Goal: Entertainment & Leisure: Consume media (video, audio)

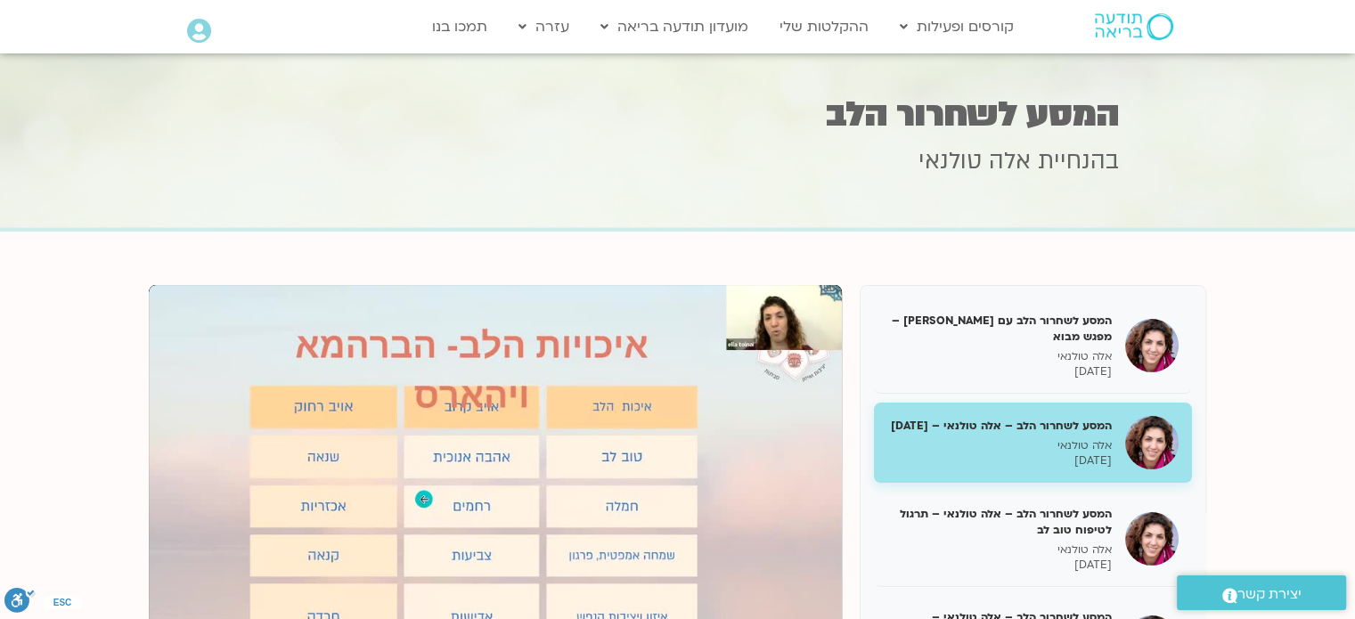
scroll to position [267, 0]
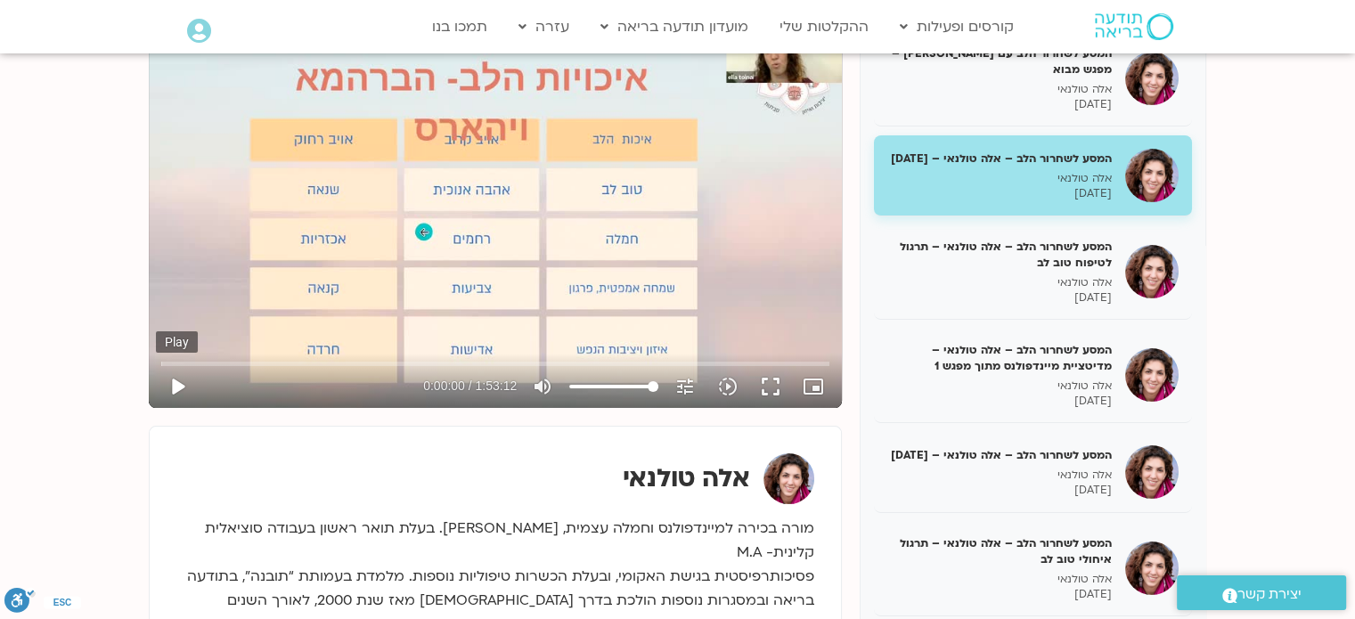
click at [175, 385] on button "play_arrow" at bounding box center [177, 386] width 43 height 43
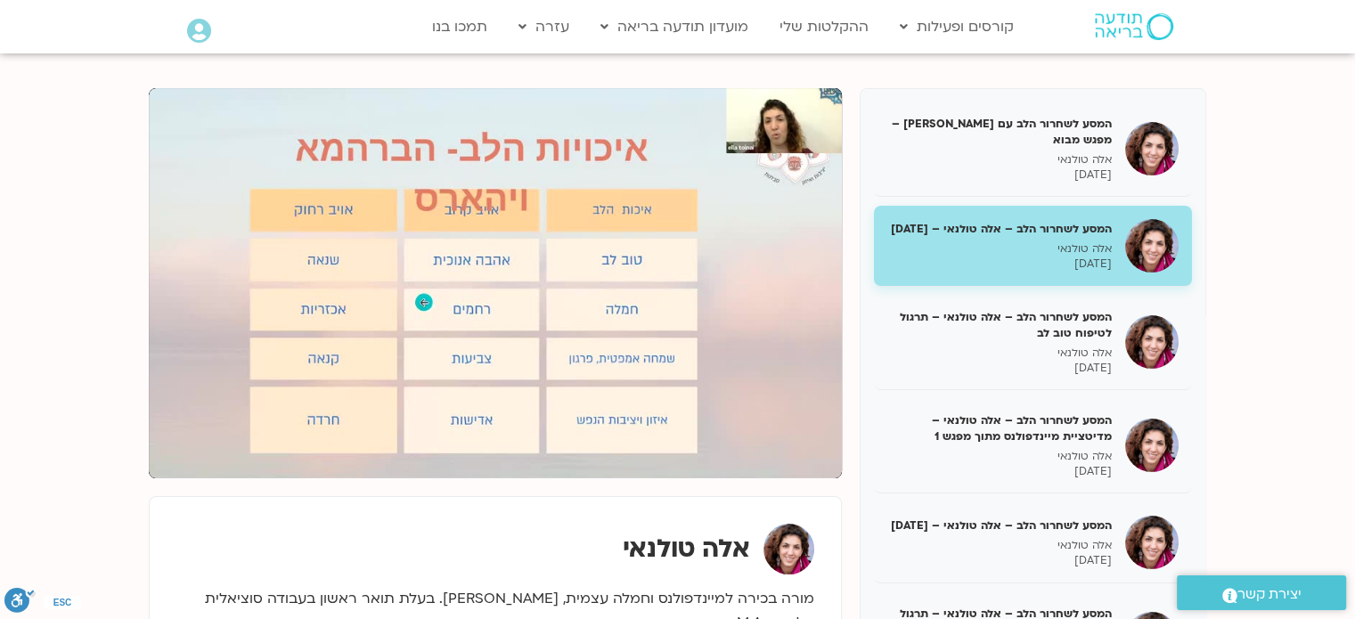
scroll to position [178, 0]
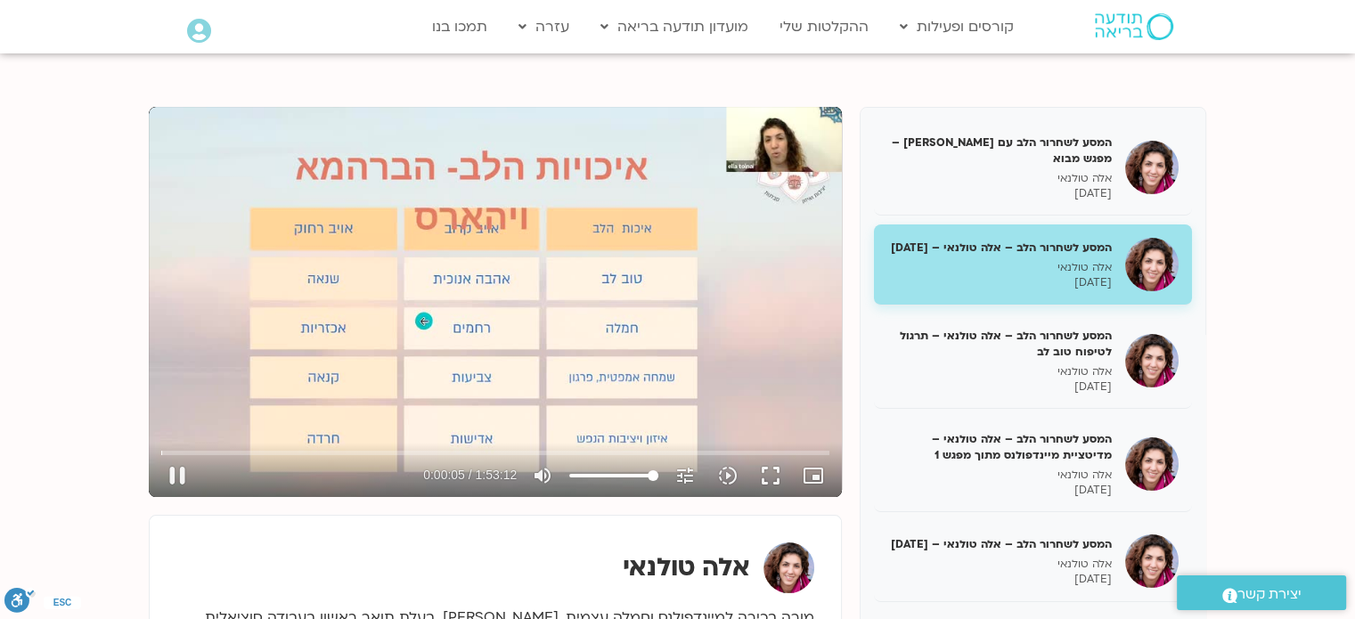
type input "5.451077"
type input "88.7357954545455"
type input "5.583271"
type input "88.7357954545455"
click at [644, 476] on input "Volume" at bounding box center [613, 475] width 89 height 11
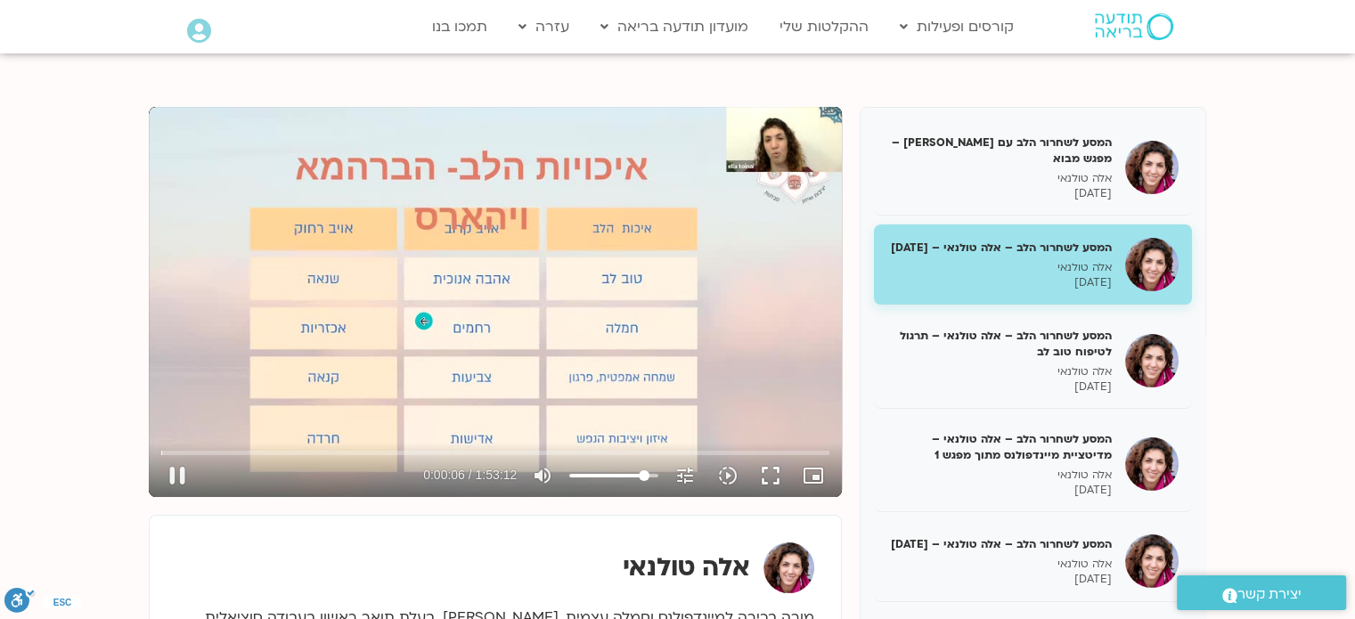
click at [639, 476] on input "Volume" at bounding box center [613, 475] width 89 height 11
click at [768, 477] on button "fullscreen" at bounding box center [770, 475] width 43 height 43
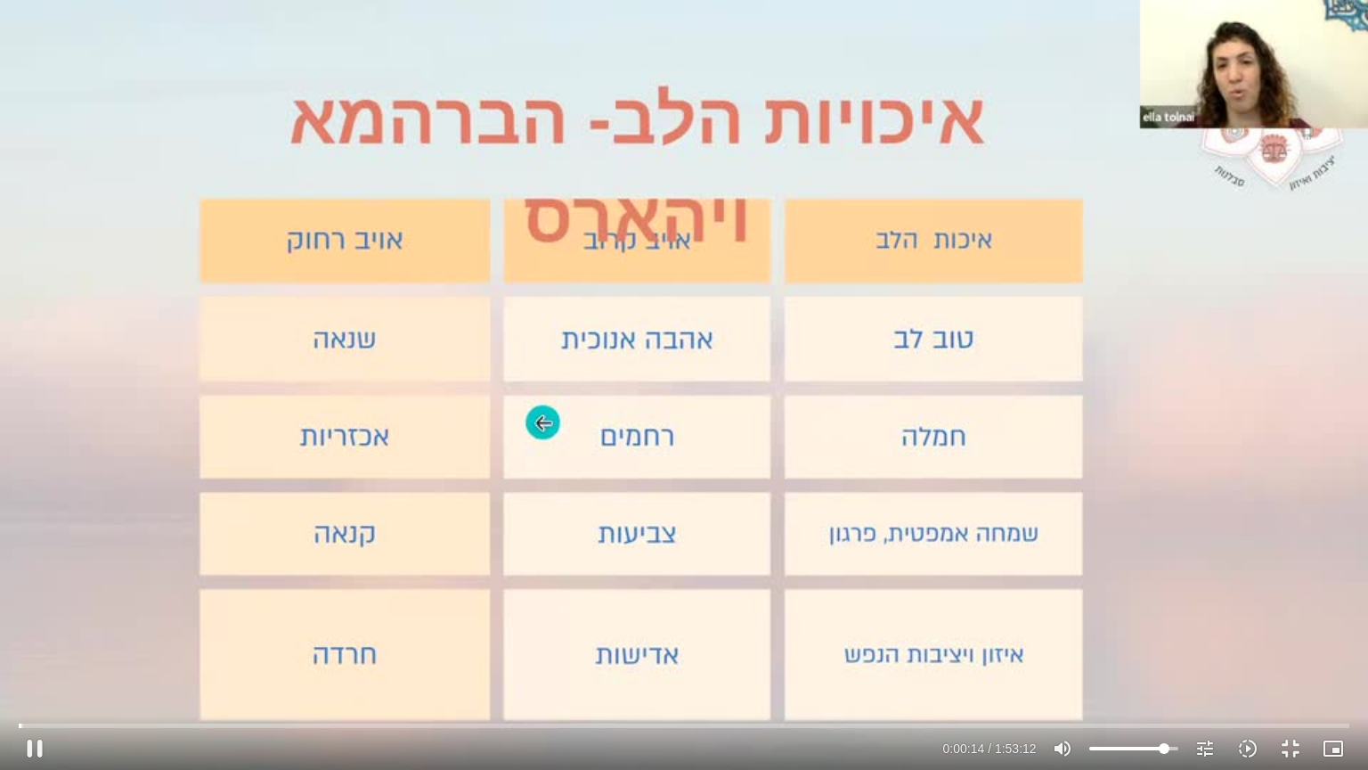
click at [1133, 618] on div "pause 0:00:14 / 1:53:12 volume_up Mute tune Resolution Auto 480p slow_motion_vi…" at bounding box center [683, 748] width 1341 height 43
type input "15.184228"
type input "49.2755681818182"
type input "15.317218"
type input "49.2755681818182"
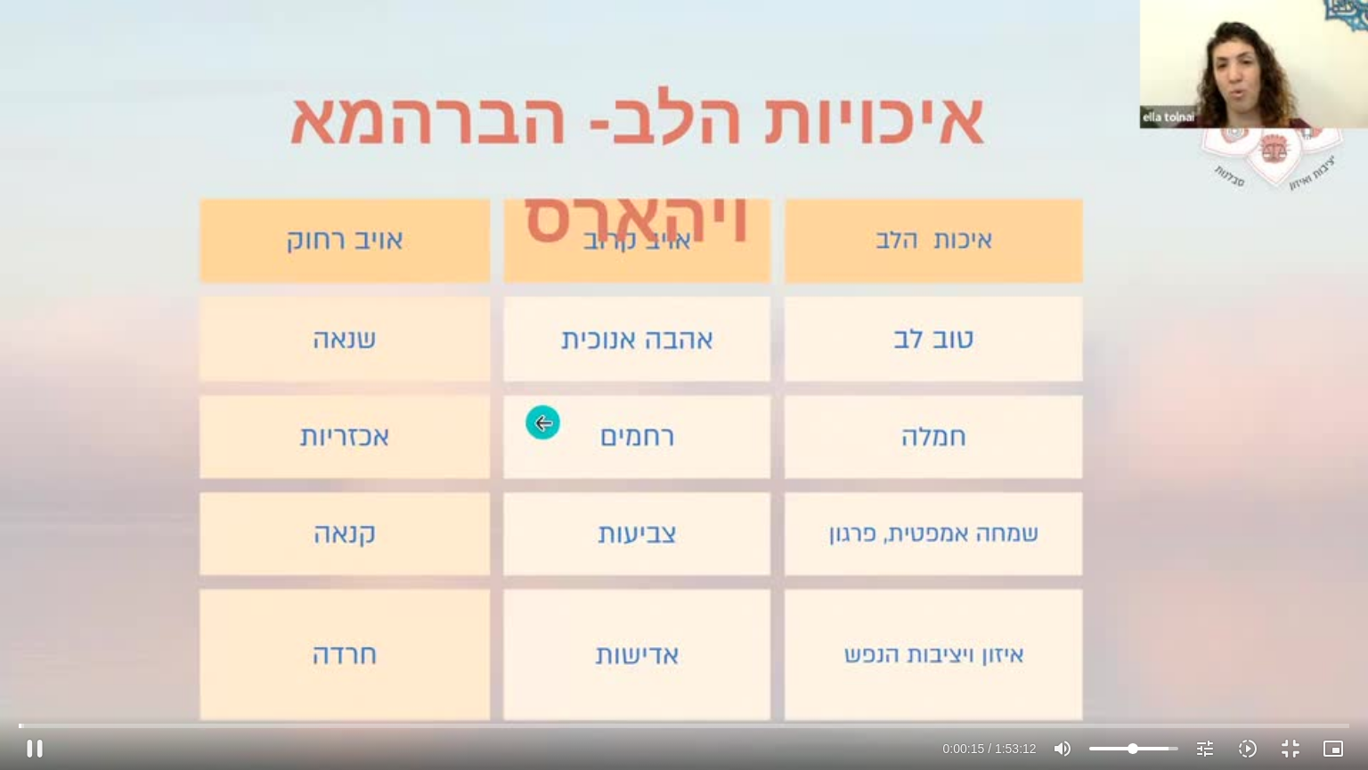
click at [1133, 618] on input "Volume" at bounding box center [1133, 748] width 89 height 11
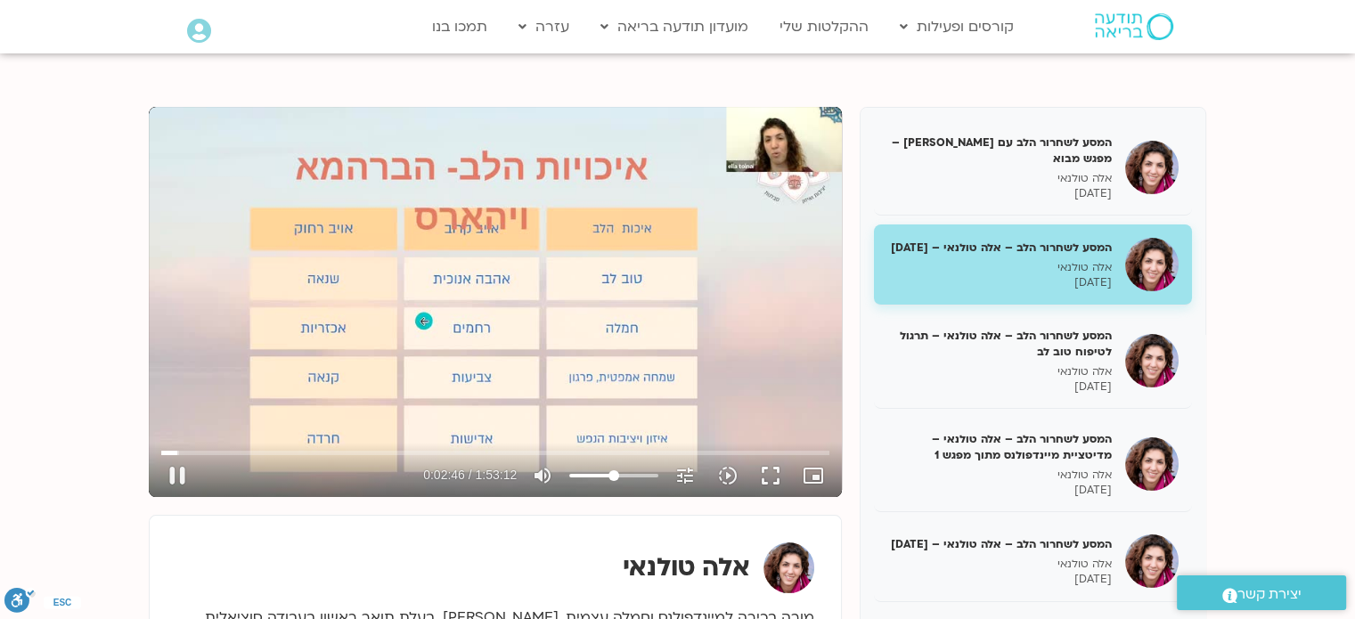
drag, startPoint x: 769, startPoint y: 481, endPoint x: 769, endPoint y: 589, distance: 107.8
click at [769, 481] on button "fullscreen" at bounding box center [770, 475] width 43 height 43
click at [762, 471] on button "fullscreen" at bounding box center [770, 475] width 43 height 43
click at [620, 263] on div "Skip Ad 1:37:33 pause 0:33:51 / 1:53:12 volume_up Mute tune Resolution Auto 480…" at bounding box center [495, 302] width 693 height 390
type input "2032.021632"
